Goal: Transaction & Acquisition: Purchase product/service

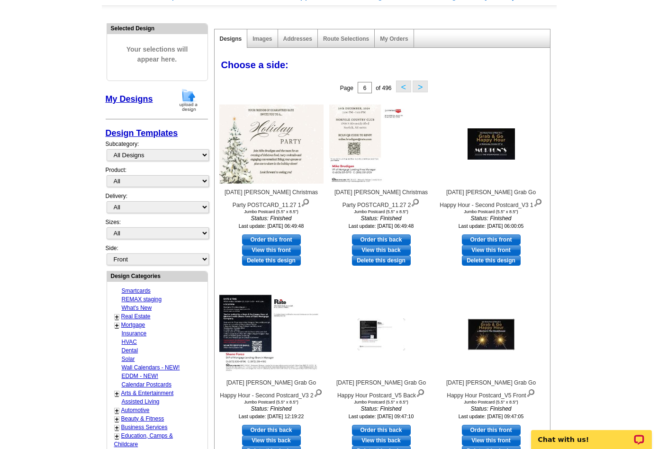
scroll to position [86, 0]
click at [127, 98] on link "My Designs" at bounding box center [129, 98] width 47 height 9
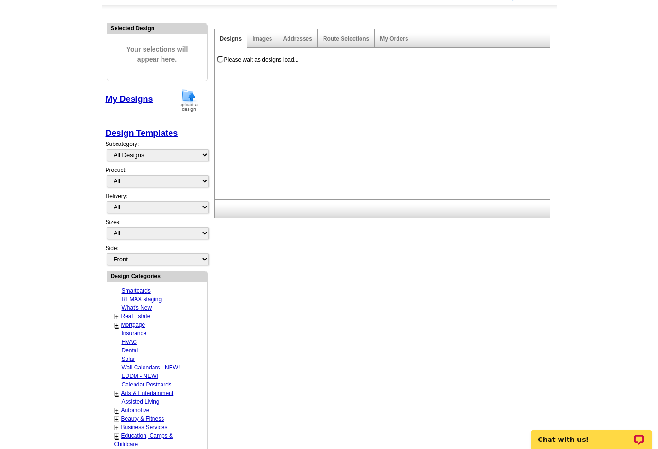
click at [188, 104] on img at bounding box center [188, 100] width 25 height 24
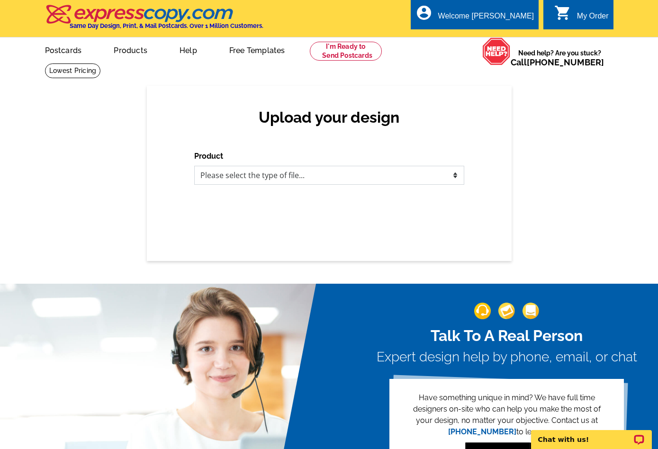
select select "1"
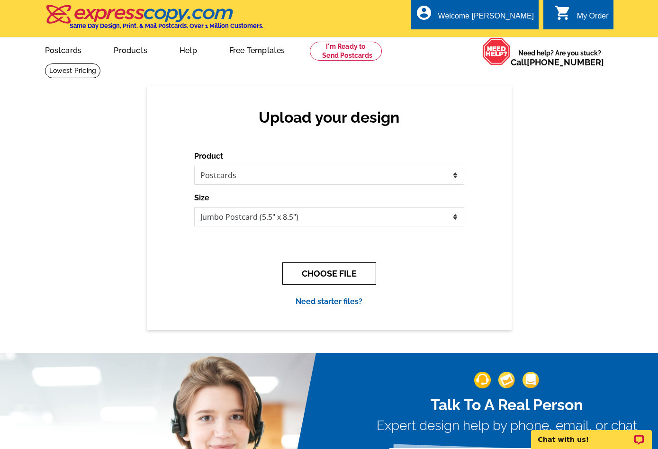
click at [333, 270] on button "CHOOSE FILE" at bounding box center [329, 273] width 94 height 22
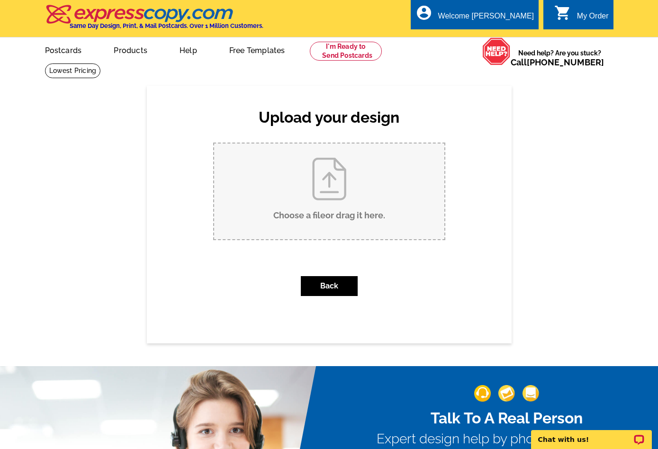
click at [317, 195] on input "Choose a file or drag it here ." at bounding box center [329, 191] width 230 height 96
type input "C:\fakepath\9.12.25 Julie Farrell Postcard.pdf"
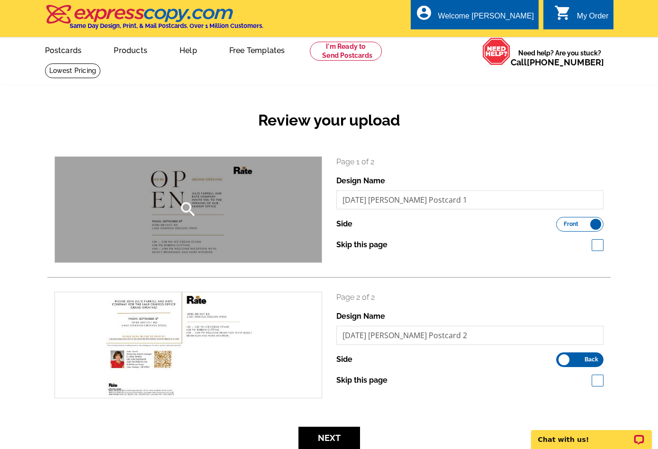
click at [188, 218] on icon "search" at bounding box center [187, 209] width 19 height 19
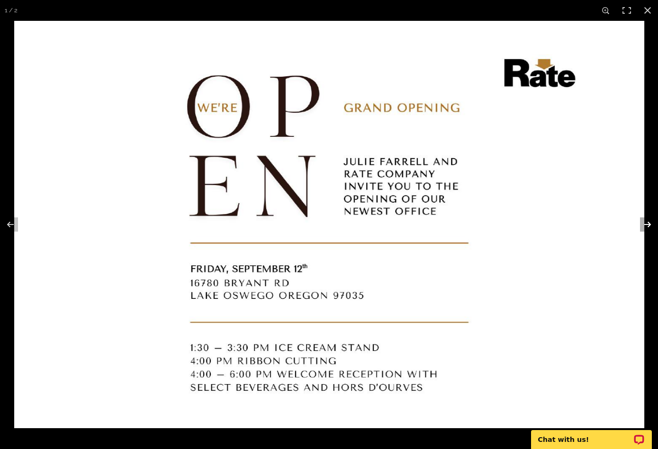
click at [644, 226] on button at bounding box center [640, 224] width 33 height 47
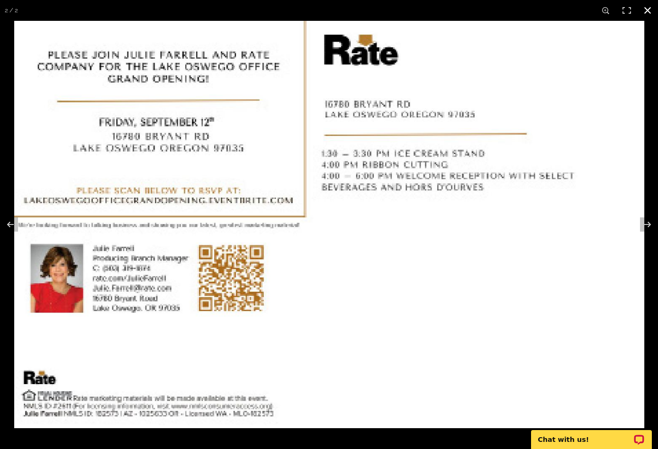
click at [644, 14] on button at bounding box center [647, 10] width 21 height 21
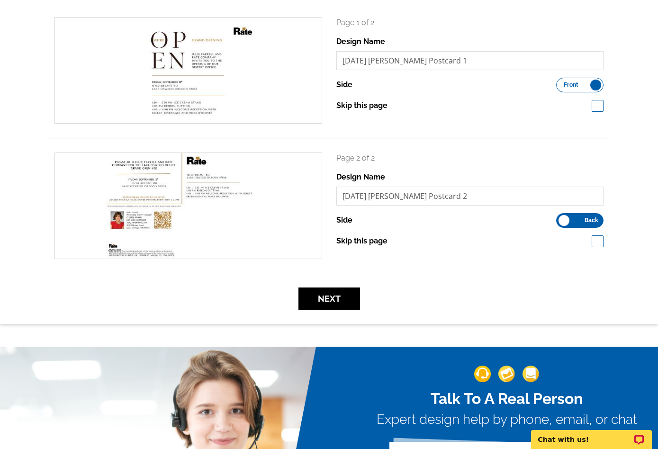
scroll to position [146, 0]
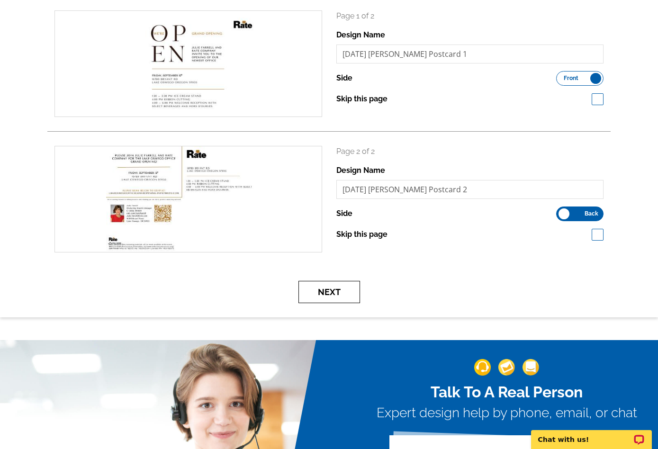
click at [326, 298] on button "Next" at bounding box center [329, 292] width 62 height 22
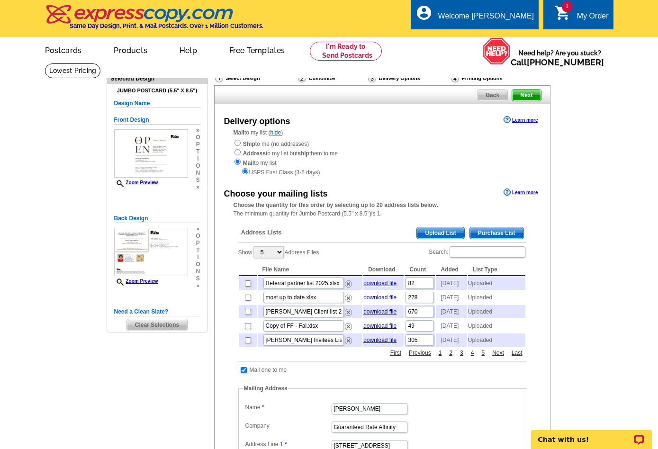
click at [236, 143] on input "radio" at bounding box center [237, 143] width 6 height 6
radio input "true"
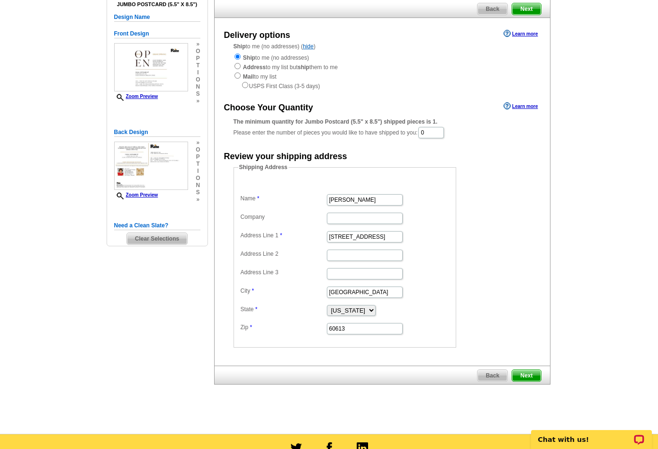
scroll to position [86, 0]
click at [347, 198] on input "Debbie Newberg" at bounding box center [365, 199] width 76 height 11
type input "[PERSON_NAME]"
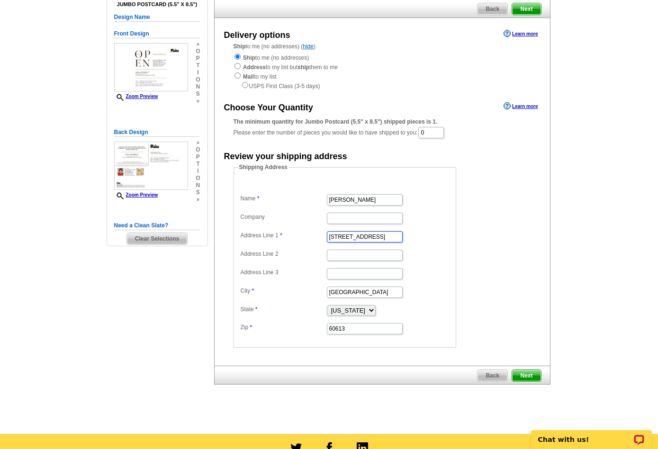
click at [347, 231] on input "3940 N Ravenswood" at bounding box center [365, 236] width 76 height 11
paste input "16780 Bryant Rd, Lake Oswego, Oregon 97035"
drag, startPoint x: 374, startPoint y: 233, endPoint x: 330, endPoint y: 232, distance: 43.1
click at [330, 232] on input "16780 Bryant Rd, Lake Oswego, Oregon 97035" at bounding box center [365, 236] width 76 height 11
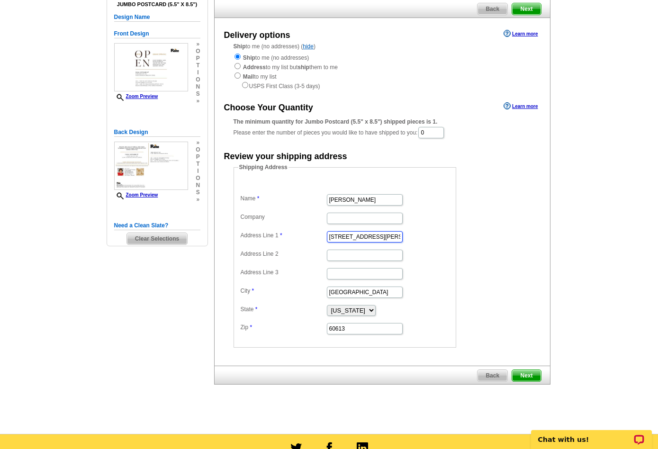
type input "16780 Bryant Rd"
click at [349, 288] on input "Chicago" at bounding box center [365, 291] width 76 height 11
paste input "Lake Oswego, Oregon 97035"
click at [365, 287] on input "Lake Oswego, Oregon 97035" at bounding box center [365, 291] width 76 height 11
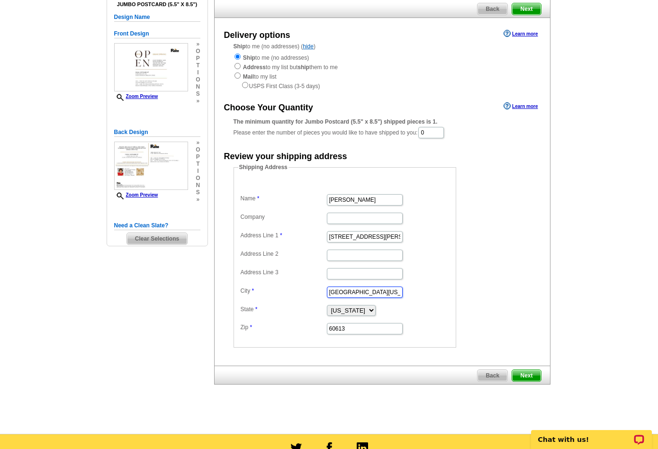
click at [365, 287] on input "Lake Oswego, Oregon 97035" at bounding box center [365, 291] width 76 height 11
type input "Lake Oswego, Oregon"
click at [339, 323] on input "60613" at bounding box center [365, 328] width 76 height 11
paste input "97035"
type input "97035"
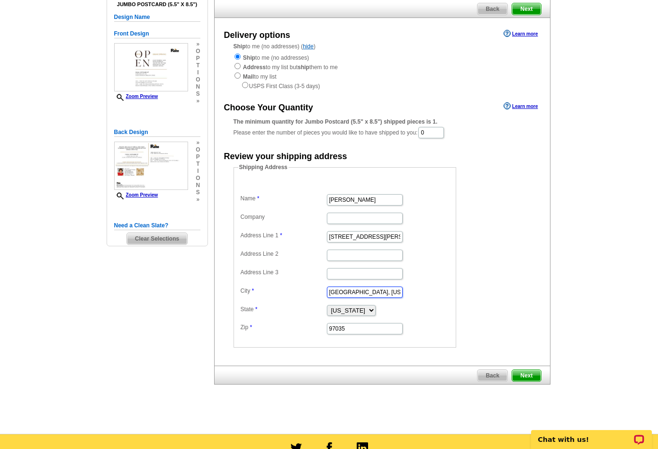
click at [374, 286] on input "Lake Oswego, Oregon" at bounding box center [365, 291] width 76 height 11
type input "Lake Oswego"
select select "OR"
click at [457, 279] on dd "Shipping Address Name Julie Farrell Company Address Line 1 16780 Bryant Rd Addr…" at bounding box center [359, 255] width 252 height 185
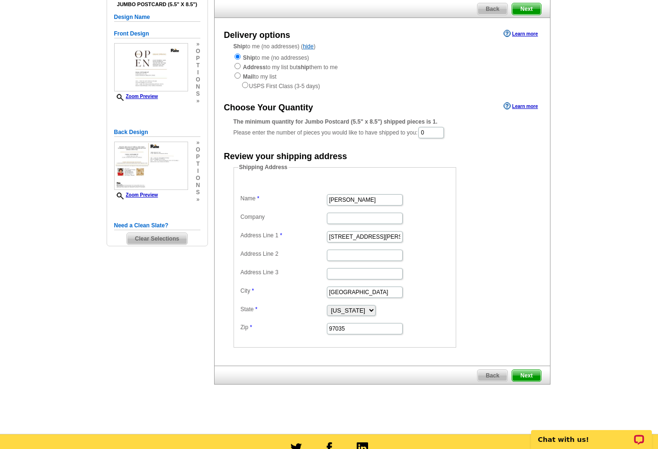
click at [531, 370] on span "Next" at bounding box center [526, 375] width 28 height 11
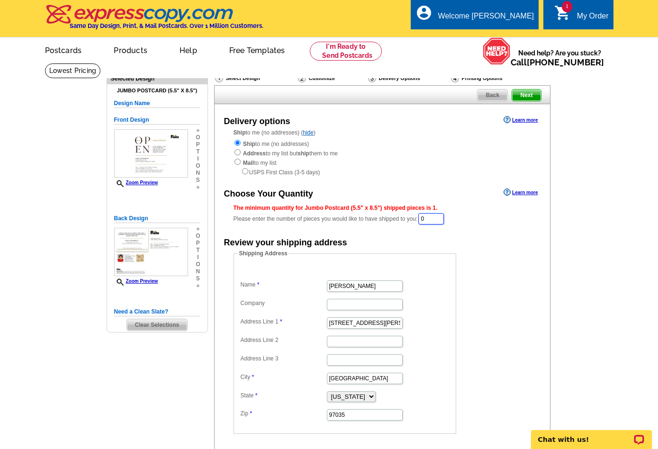
click at [437, 218] on input "0" at bounding box center [431, 218] width 26 height 11
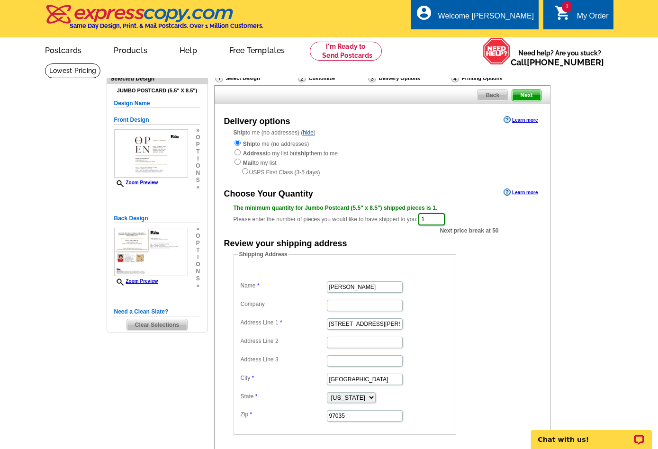
type input "1"
click at [519, 272] on form "Shipping Address Name Julie Farrell Company Address Line 1 16780 Bryant Rd Addr…" at bounding box center [381, 342] width 297 height 185
click at [439, 214] on input "1" at bounding box center [431, 219] width 27 height 12
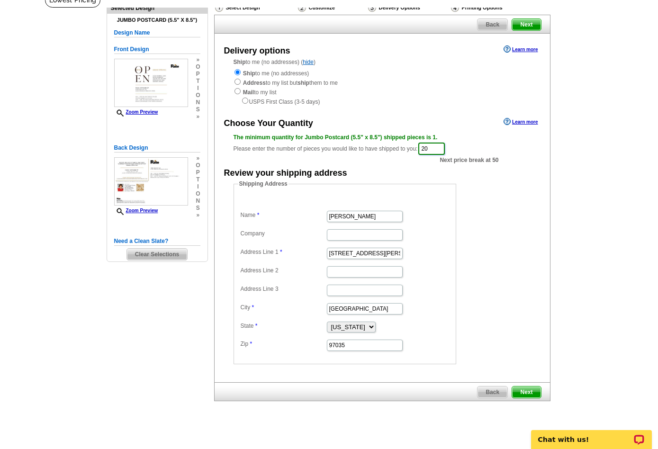
scroll to position [71, 0]
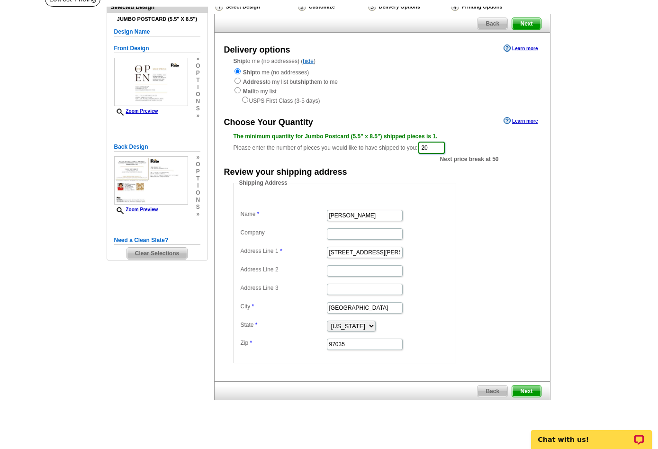
type input "20"
click at [525, 385] on span "Next" at bounding box center [526, 390] width 28 height 11
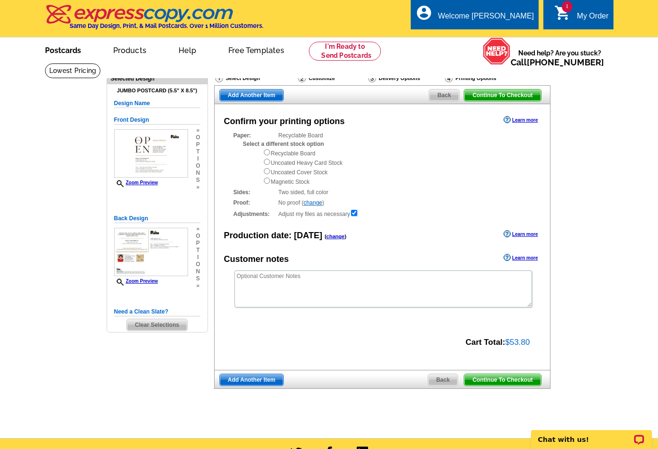
click at [70, 53] on link "Postcards" at bounding box center [63, 49] width 66 height 22
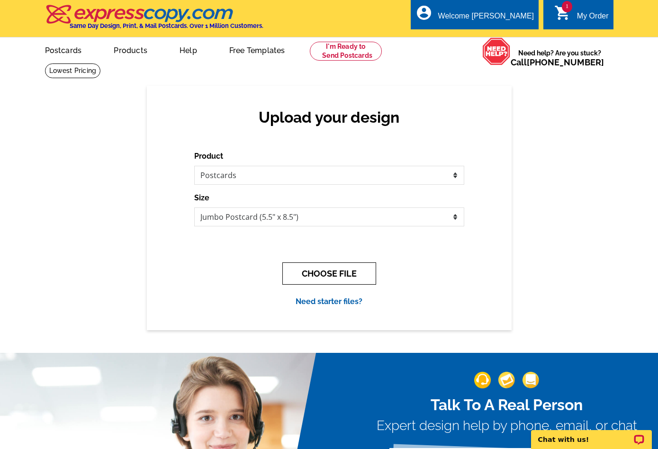
click at [336, 276] on button "CHOOSE FILE" at bounding box center [329, 273] width 94 height 22
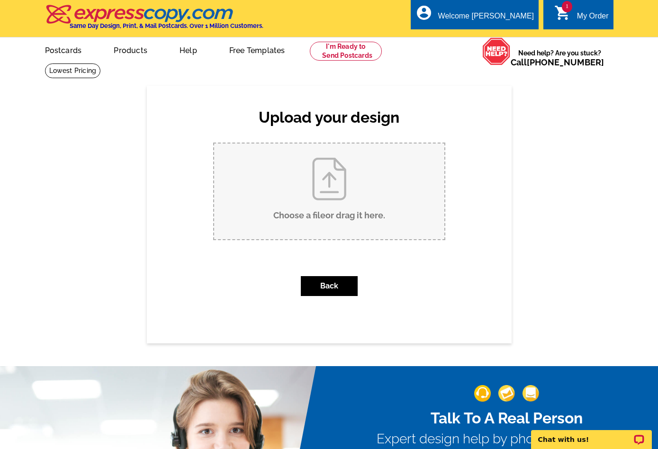
click at [313, 200] on input "Choose a file or drag it here ." at bounding box center [329, 191] width 230 height 96
type input "C:\fakepath\9.12.25 Julie Farrell Postcard V2.pdf"
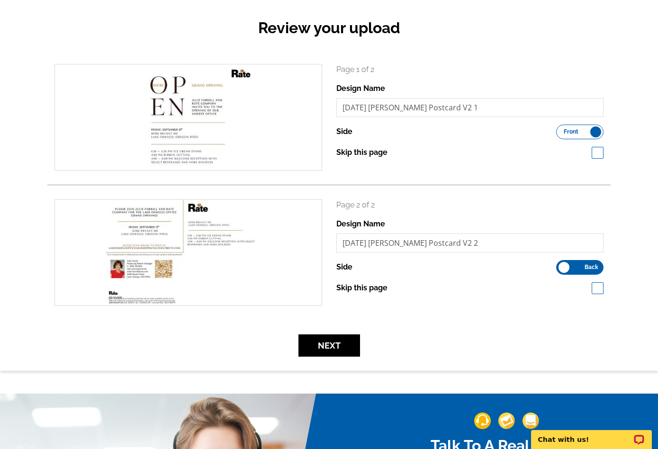
scroll to position [170, 0]
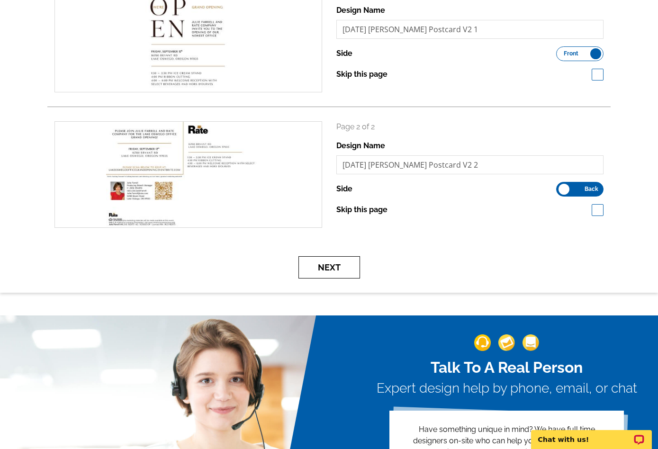
click at [325, 268] on button "Next" at bounding box center [329, 267] width 62 height 22
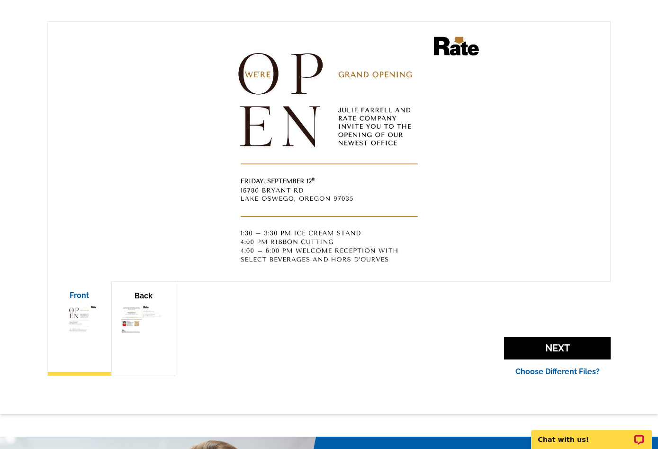
scroll to position [139, 0]
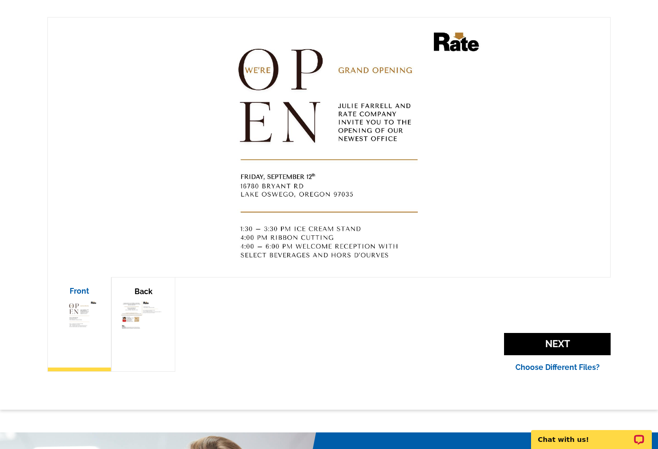
click at [141, 305] on img at bounding box center [143, 315] width 44 height 28
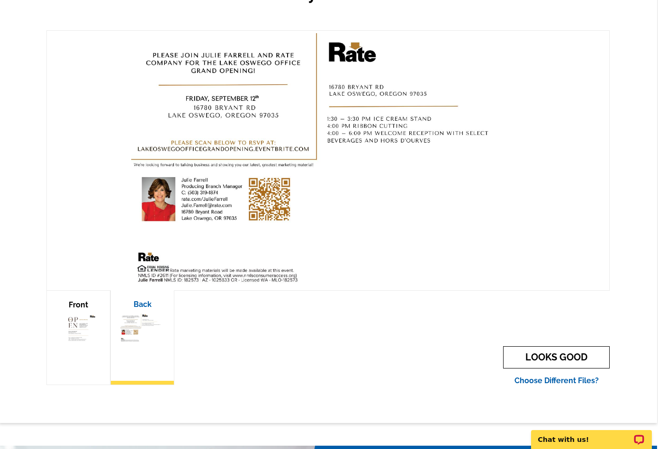
scroll to position [122, 1]
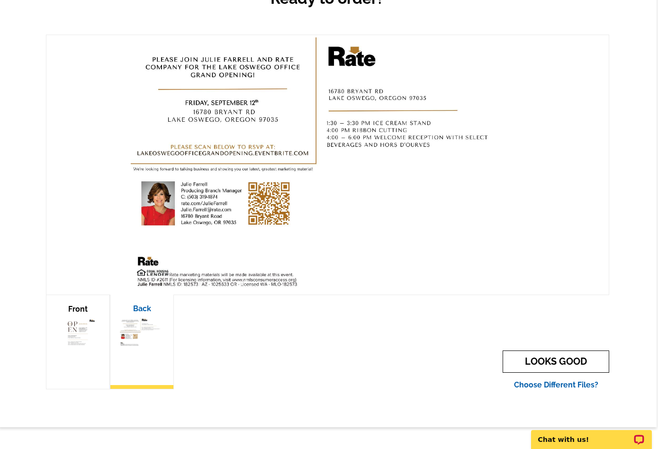
click at [537, 364] on link "LOOKS GOOD" at bounding box center [555, 361] width 107 height 22
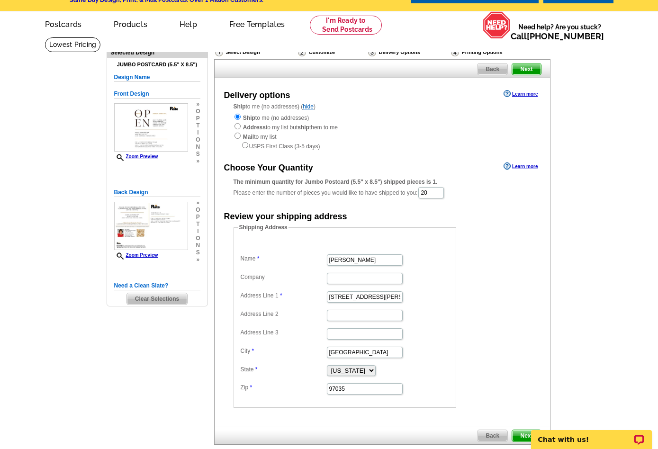
scroll to position [27, 0]
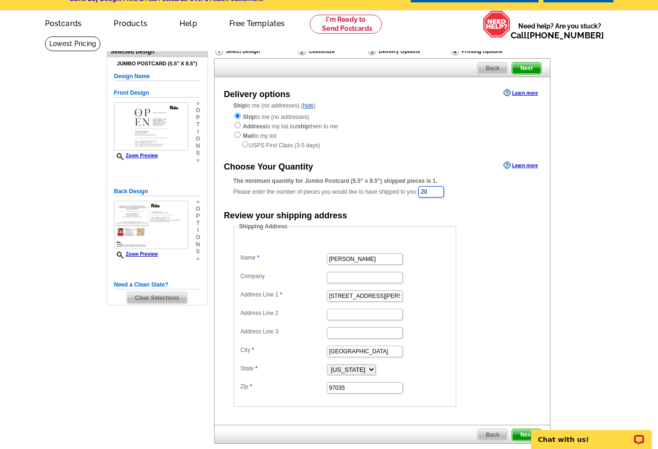
click at [432, 188] on input "20" at bounding box center [431, 191] width 26 height 11
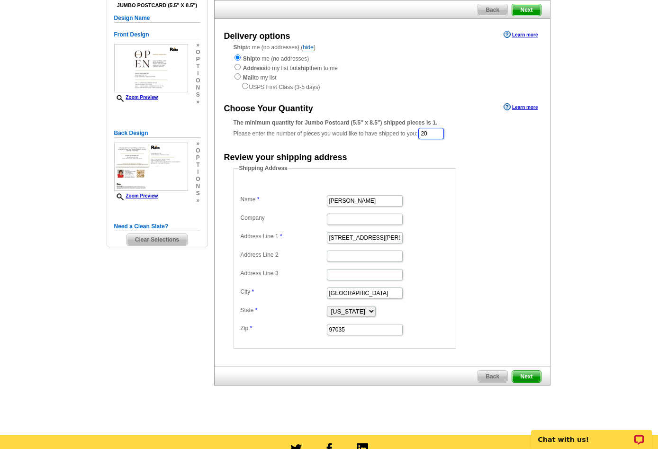
scroll to position [86, 0]
click at [528, 372] on span "Next" at bounding box center [526, 375] width 28 height 11
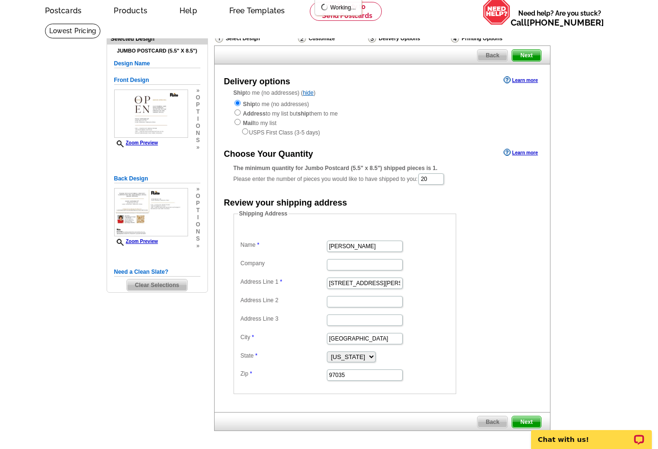
scroll to position [32, 0]
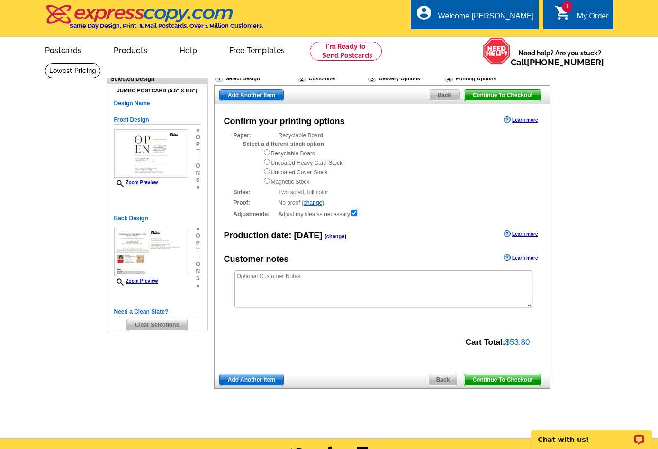
click at [403, 75] on div "Delivery Options" at bounding box center [405, 79] width 77 height 12
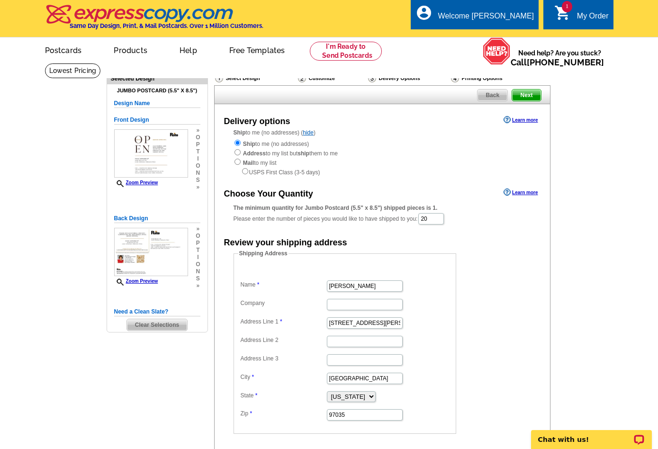
click at [246, 168] on input "radio" at bounding box center [245, 171] width 6 height 6
radio input "true"
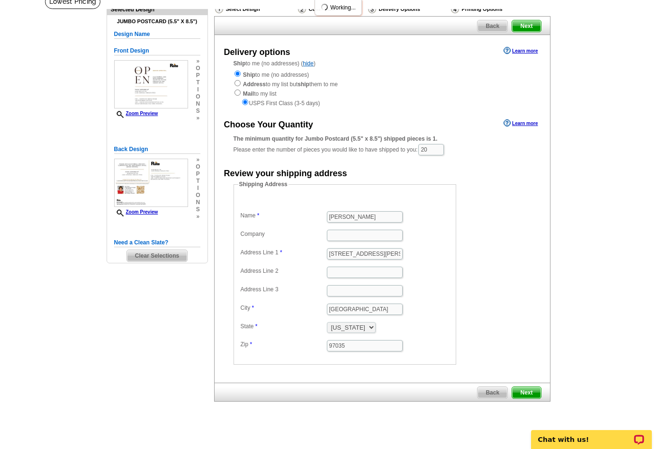
scroll to position [79, 0]
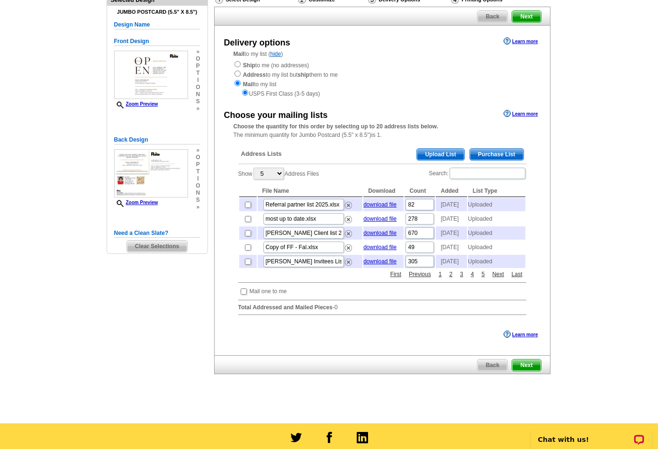
click at [238, 64] on input "radio" at bounding box center [237, 64] width 6 height 6
radio input "true"
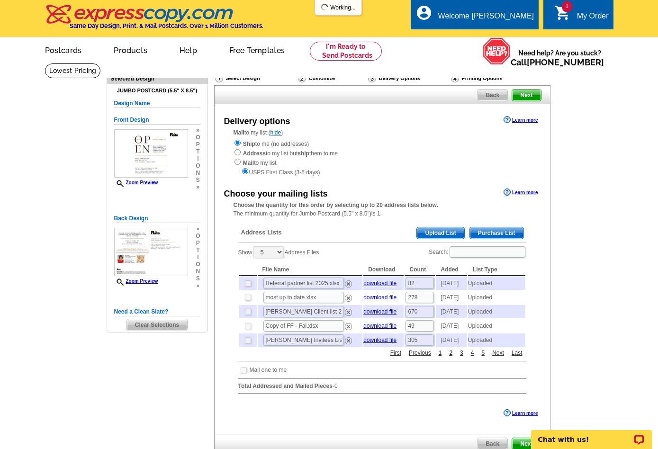
scroll to position [0, 0]
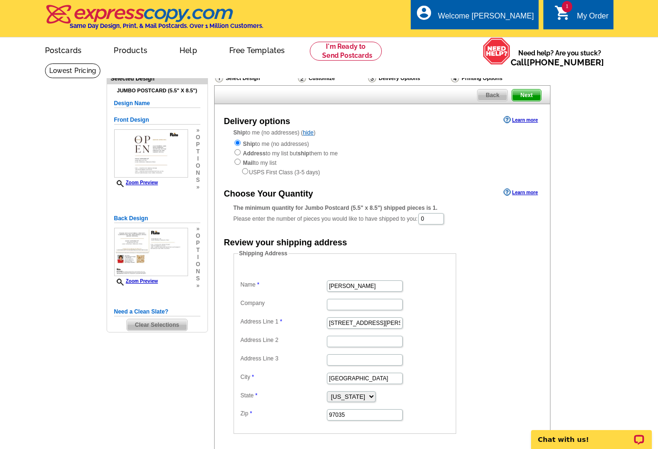
click at [560, 93] on main "Need Help? call 800-260-5887, chat with support, or have our designers make som…" at bounding box center [329, 291] width 658 height 457
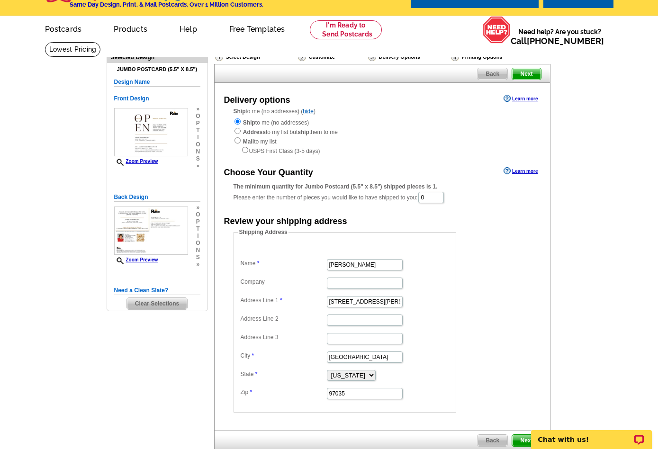
click at [484, 55] on div "Printing Options" at bounding box center [492, 58] width 84 height 12
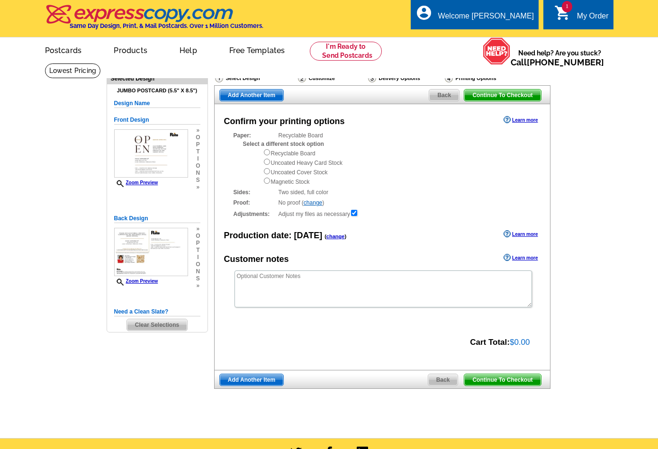
click at [588, 153] on main "Need Help? call [PHONE_NUMBER], chat with support, or have our designers make s…" at bounding box center [329, 250] width 658 height 375
click at [446, 375] on span "Back" at bounding box center [443, 379] width 30 height 11
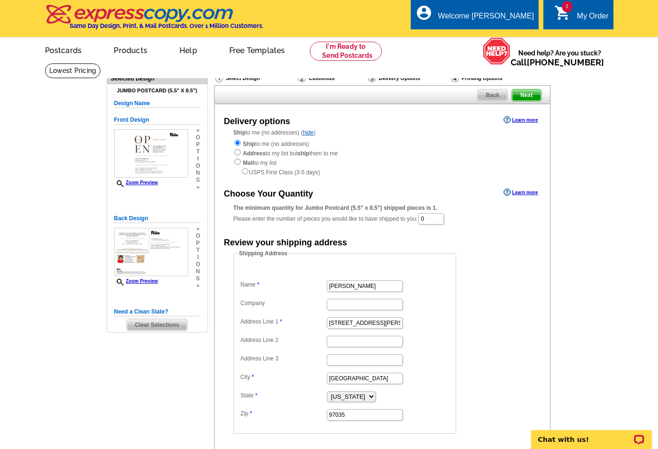
scroll to position [27, 0]
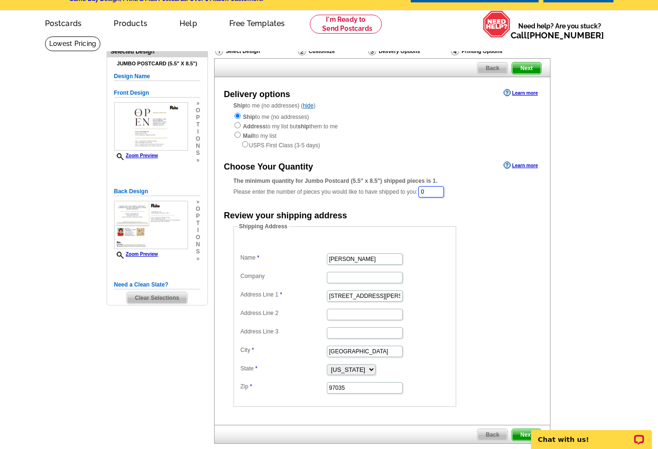
click at [437, 188] on input "0" at bounding box center [431, 191] width 26 height 11
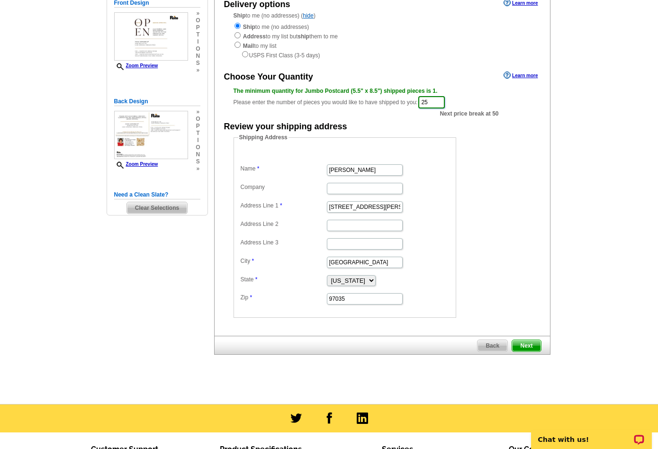
scroll to position [130, 0]
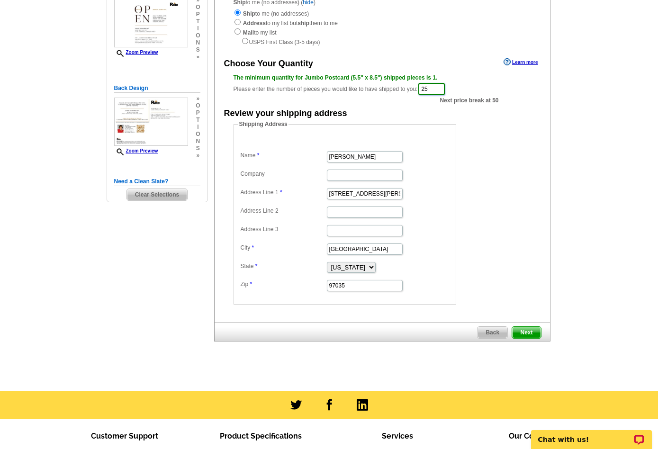
type input "25"
click at [526, 329] on span "Next" at bounding box center [526, 332] width 28 height 11
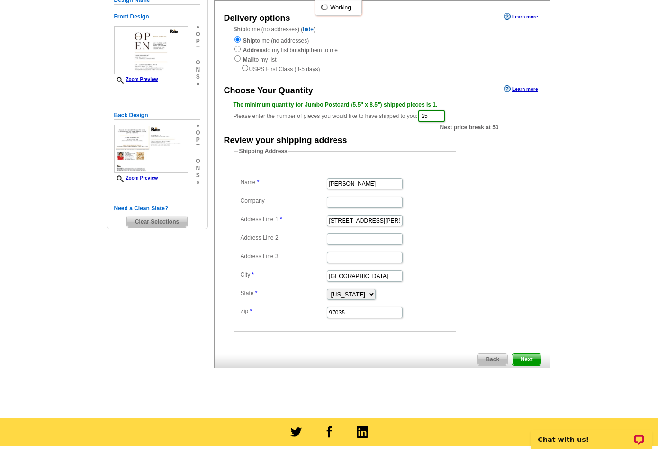
scroll to position [102, 0]
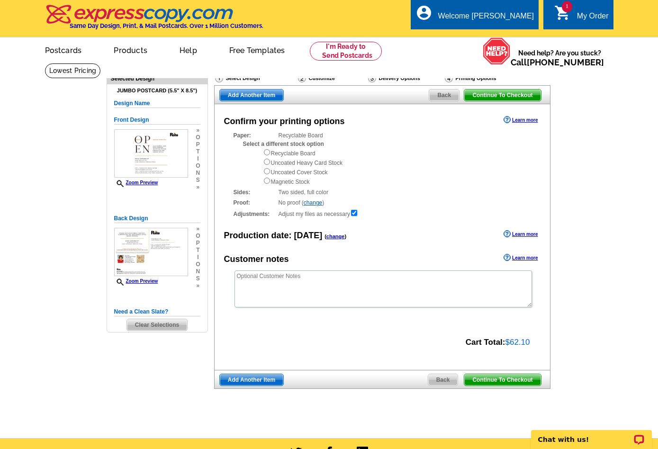
click at [265, 154] on input "radio" at bounding box center [267, 152] width 6 height 6
radio input "true"
click at [484, 374] on span "Continue To Checkout" at bounding box center [502, 379] width 76 height 11
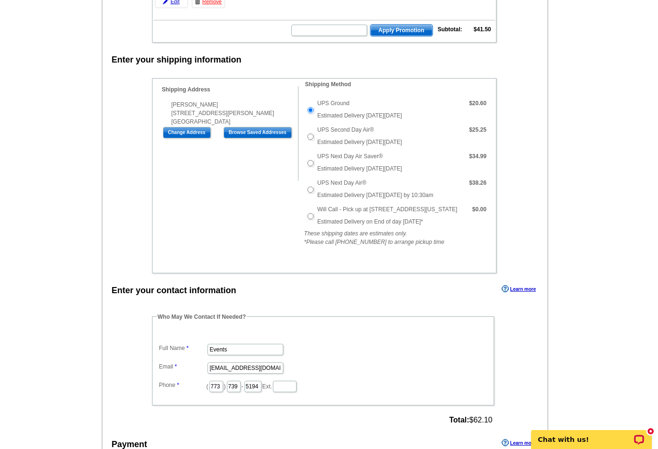
scroll to position [214, 0]
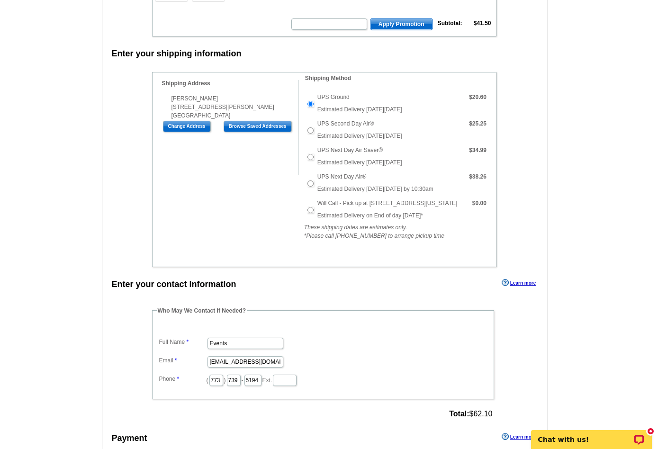
click at [308, 182] on input "UPS Next Day Air®" at bounding box center [310, 183] width 6 height 6
radio input "true"
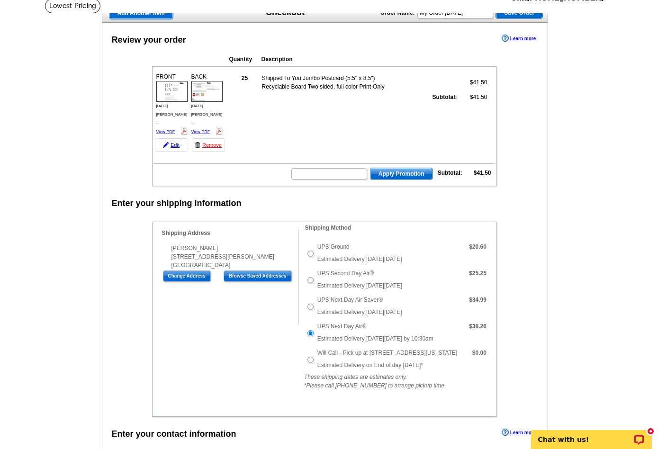
scroll to position [70, 0]
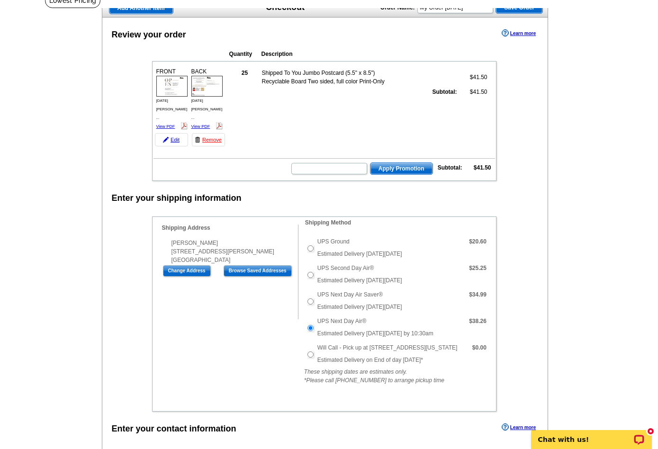
click at [310, 353] on input "Will Call - Pick up at [STREET_ADDRESS][US_STATE]" at bounding box center [310, 354] width 6 height 6
radio input "true"
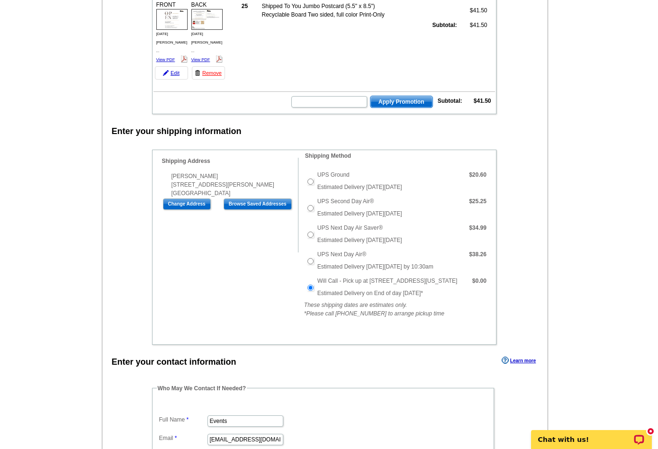
scroll to position [120, 0]
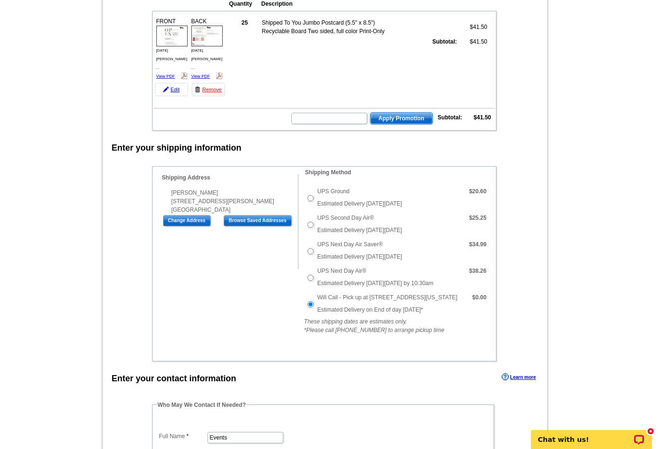
drag, startPoint x: 366, startPoint y: 296, endPoint x: 386, endPoint y: 296, distance: 20.4
click at [386, 296] on label "Will Call - Pick up at [STREET_ADDRESS][US_STATE]" at bounding box center [387, 297] width 140 height 9
click at [313, 301] on input "Will Call - Pick up at [STREET_ADDRESS][US_STATE]" at bounding box center [310, 304] width 6 height 6
click at [375, 296] on label "Will Call - Pick up at [STREET_ADDRESS][US_STATE]" at bounding box center [387, 297] width 140 height 9
click at [313, 301] on input "Will Call - Pick up at [STREET_ADDRESS][US_STATE]" at bounding box center [310, 304] width 6 height 6
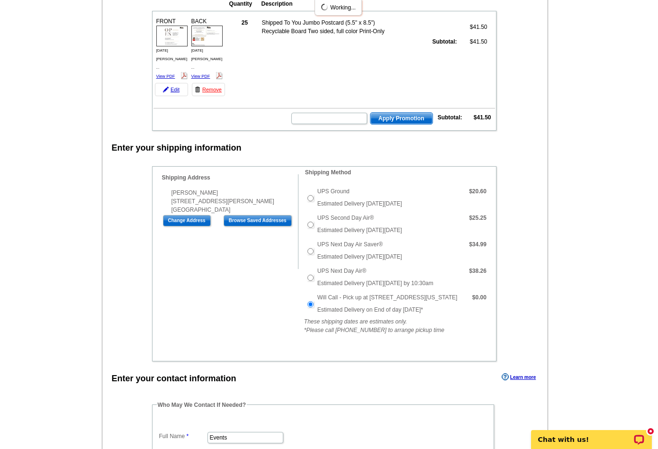
drag, startPoint x: 369, startPoint y: 295, endPoint x: 455, endPoint y: 296, distance: 85.7
click at [455, 296] on td "Will Call - Pick up at [STREET_ADDRESS][US_STATE] Estimated Delivery on End of …" at bounding box center [390, 304] width 151 height 27
copy label "[STREET_ADDRESS][US_STATE]"
click at [553, 178] on div "Add Another Item Checkout Order Name: My Order [DATE] Save Order Review your or…" at bounding box center [329, 454] width 455 height 1012
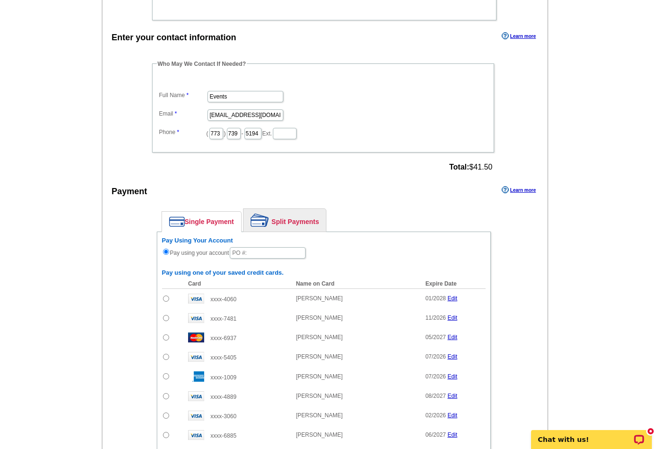
scroll to position [491, 0]
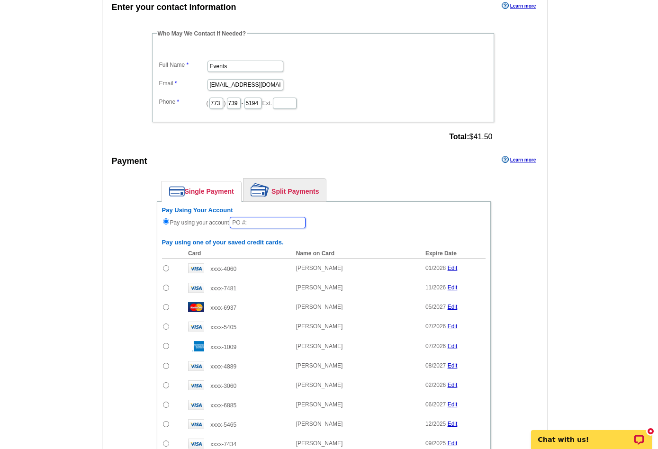
click at [254, 220] on input "text" at bounding box center [268, 222] width 76 height 11
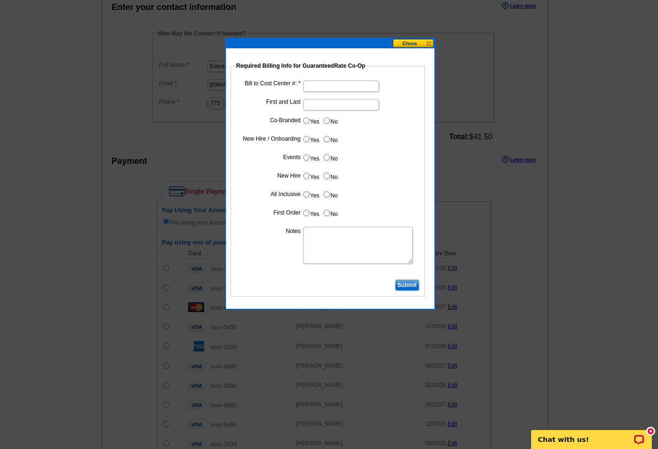
type input "1926"
click at [345, 88] on input "Bill to Cost Center #:" at bounding box center [341, 85] width 76 height 11
type input "1926"
click at [416, 119] on dd "Yes No" at bounding box center [327, 122] width 185 height 15
